Goal: Task Accomplishment & Management: Use online tool/utility

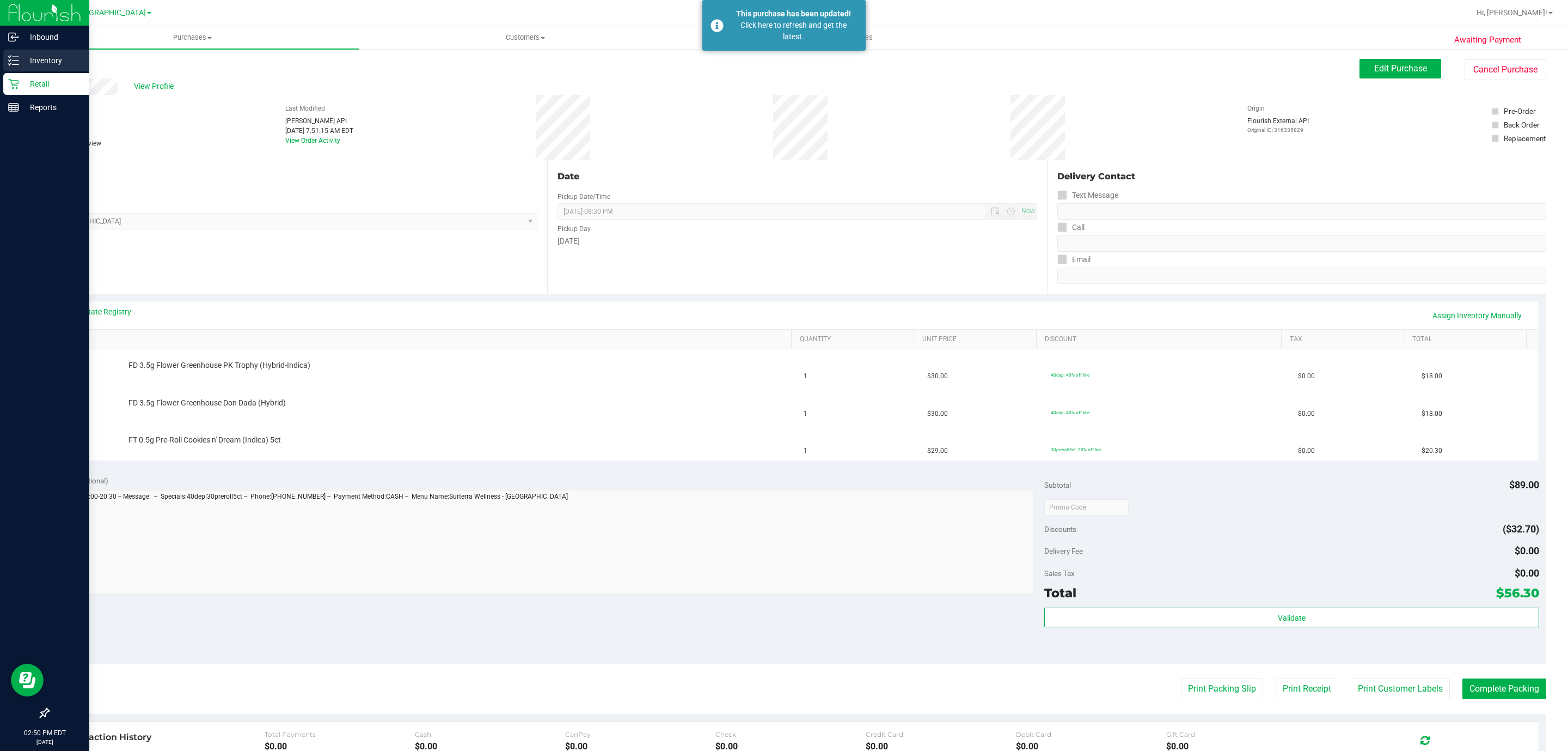
click at [44, 67] on div "Inventory" at bounding box center [46, 61] width 86 height 21
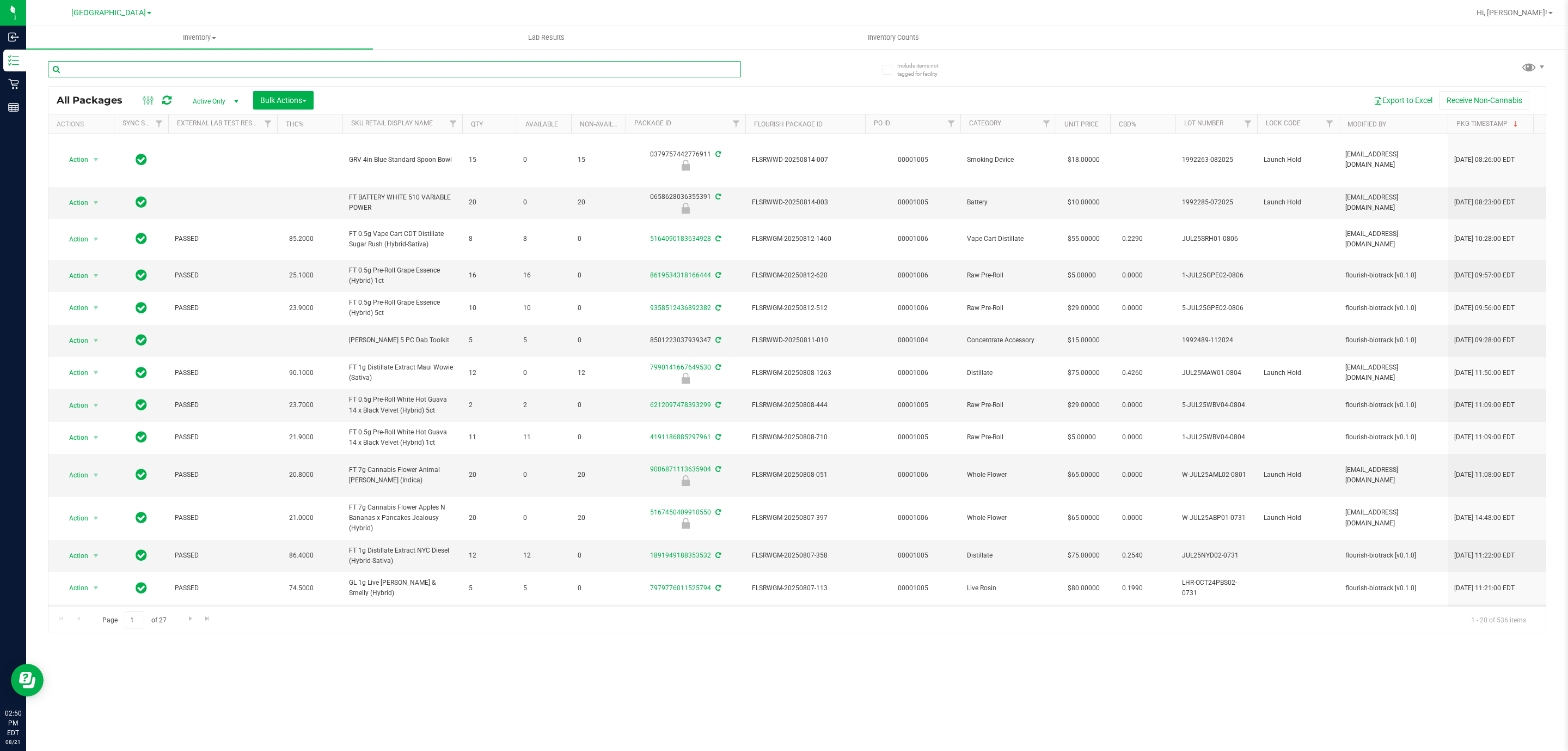
click at [163, 71] on input "text" at bounding box center [395, 69] width 693 height 16
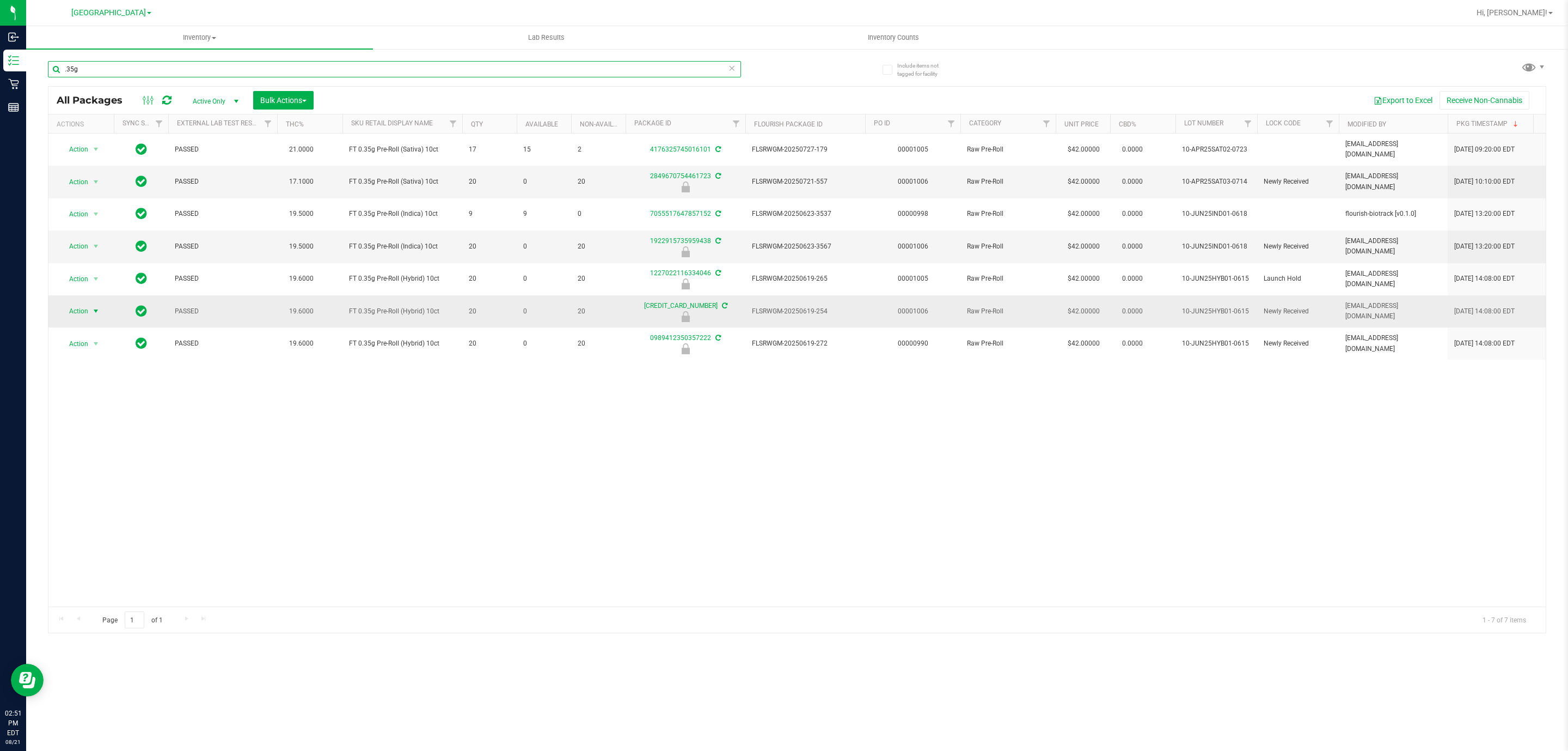
type input ".35g"
click at [92, 315] on span "select" at bounding box center [95, 311] width 8 height 8
click at [98, 432] on li "Unlock package" at bounding box center [95, 428] width 71 height 16
